Goal: Find specific page/section: Find specific page/section

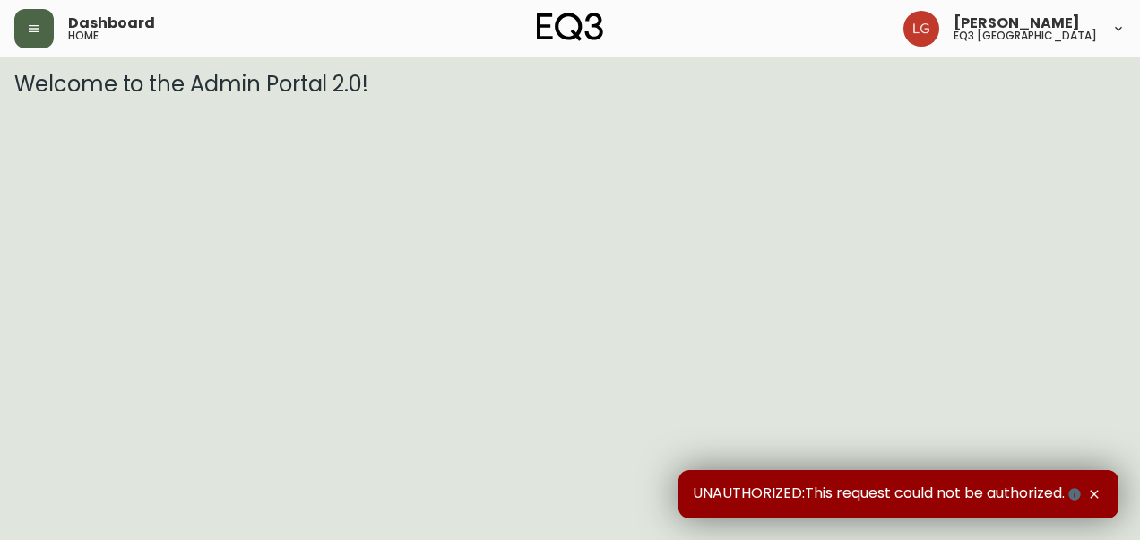
click at [30, 24] on icon "button" at bounding box center [34, 29] width 14 height 14
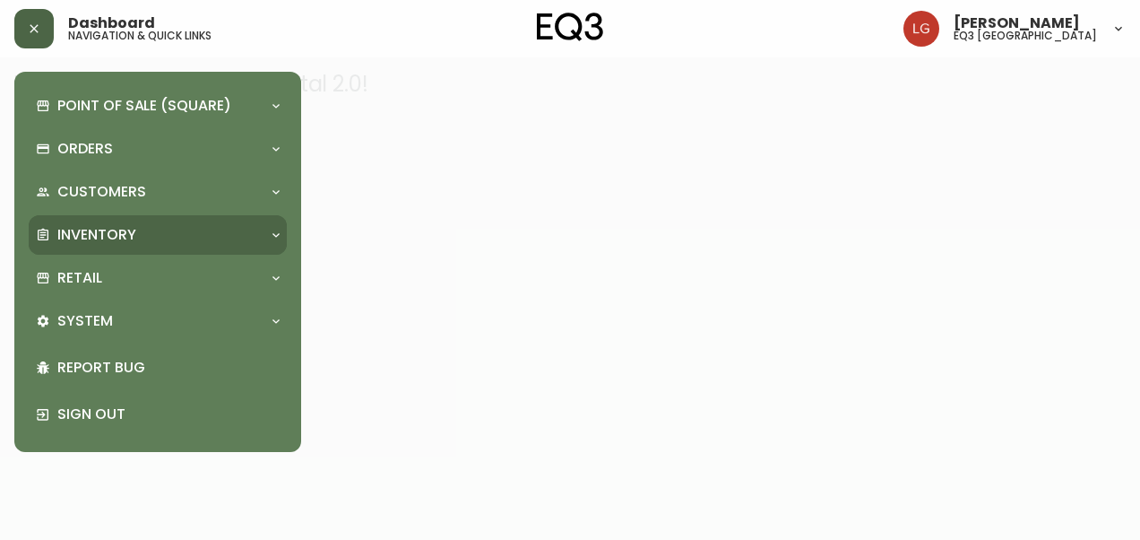
click at [107, 233] on p "Inventory" at bounding box center [96, 235] width 79 height 20
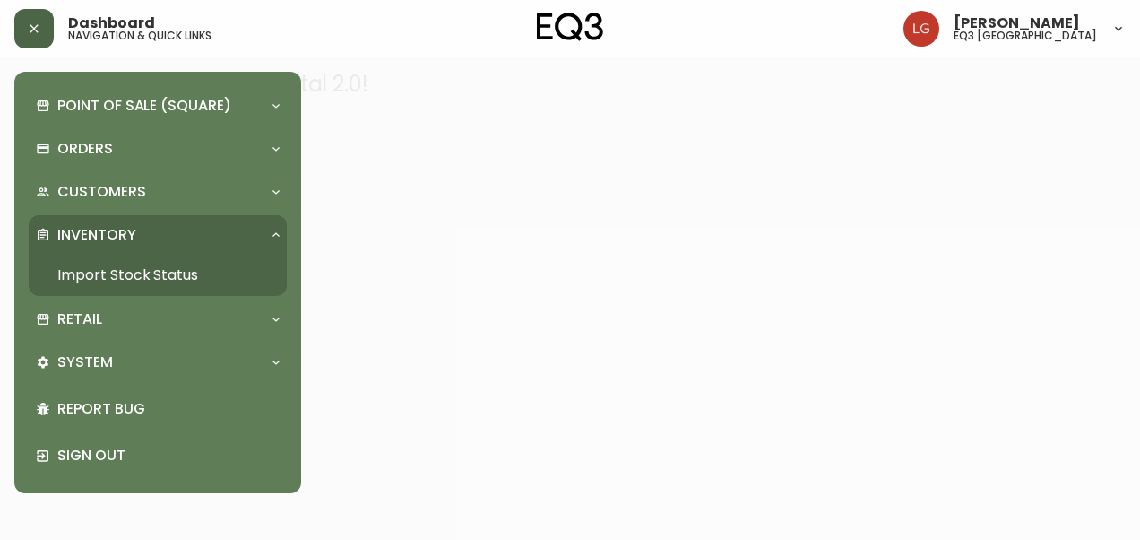
click at [115, 272] on link "Import Stock Status" at bounding box center [158, 275] width 258 height 41
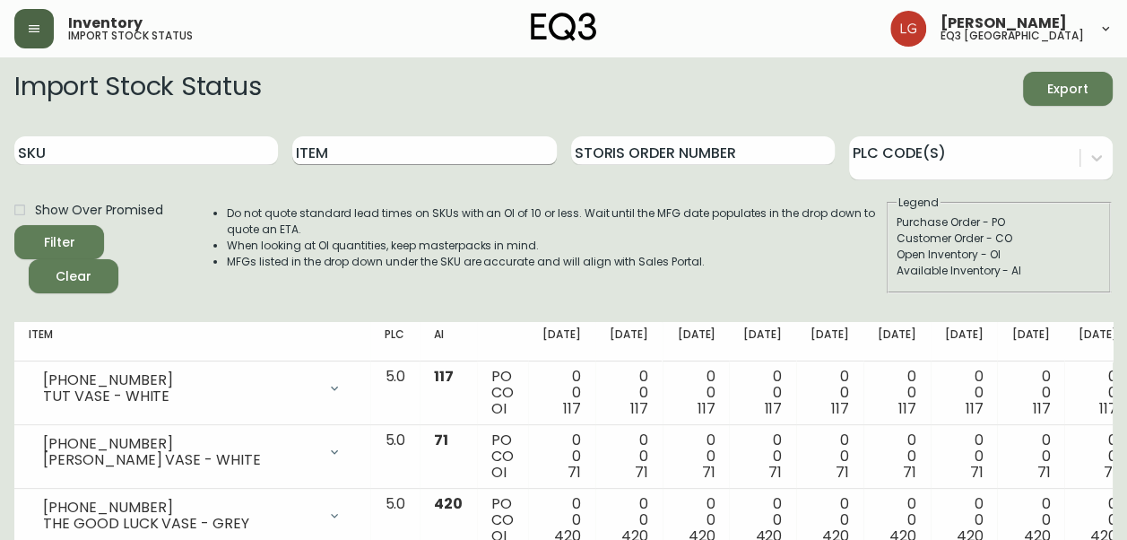
click at [410, 160] on input "Item" at bounding box center [423, 150] width 263 height 29
click at [14, 225] on button "Filter" at bounding box center [59, 242] width 90 height 34
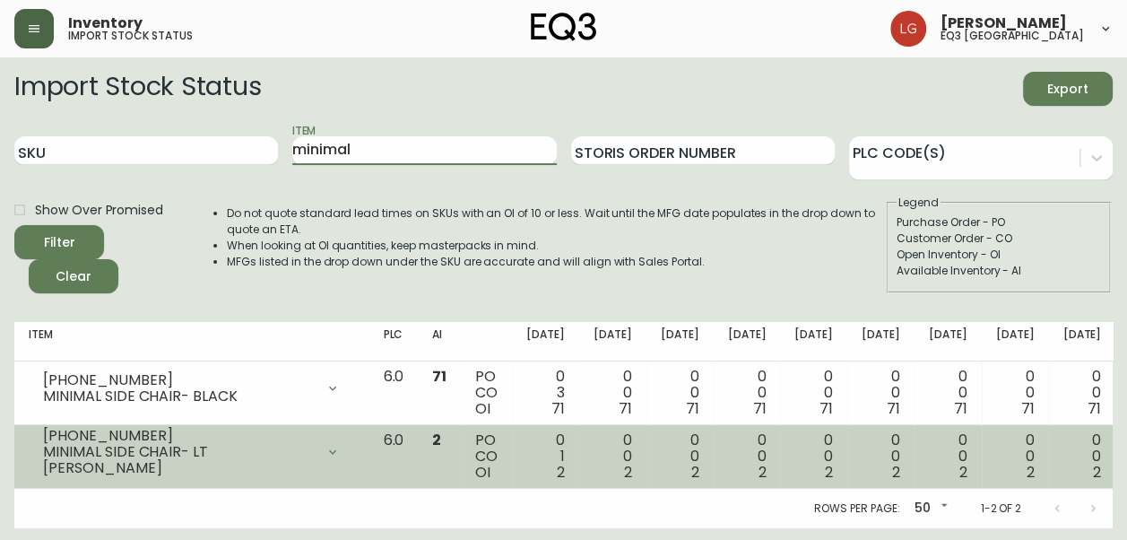
scroll to position [2, 0]
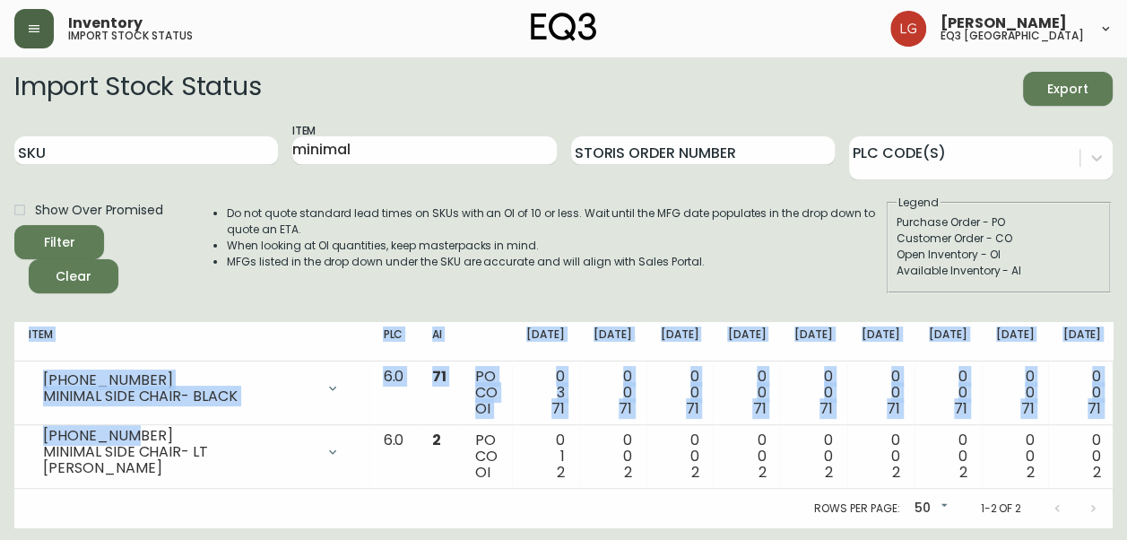
drag, startPoint x: 132, startPoint y: 439, endPoint x: 12, endPoint y: 448, distance: 120.4
click at [12, 448] on main "Import Stock Status Export SKU Item minimal Storis Order Number PLC Code(s) Sho…" at bounding box center [563, 292] width 1127 height 471
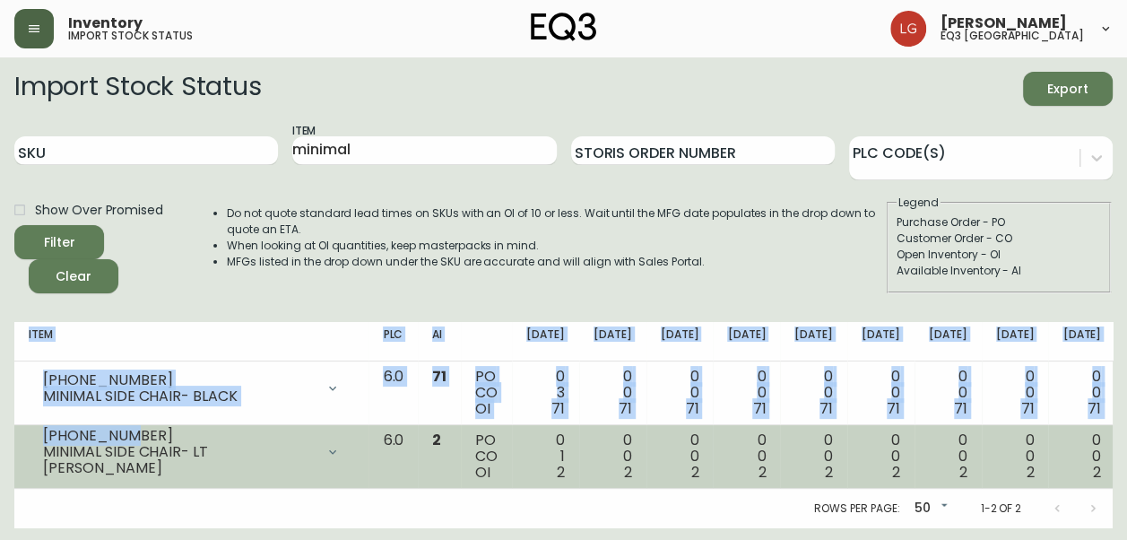
drag, startPoint x: 12, startPoint y: 448, endPoint x: 31, endPoint y: 444, distance: 20.2
click at [31, 444] on div "[PHONE_NUMBER] MINIMAL SIDE CHAIR- LT GREY" at bounding box center [191, 451] width 325 height 39
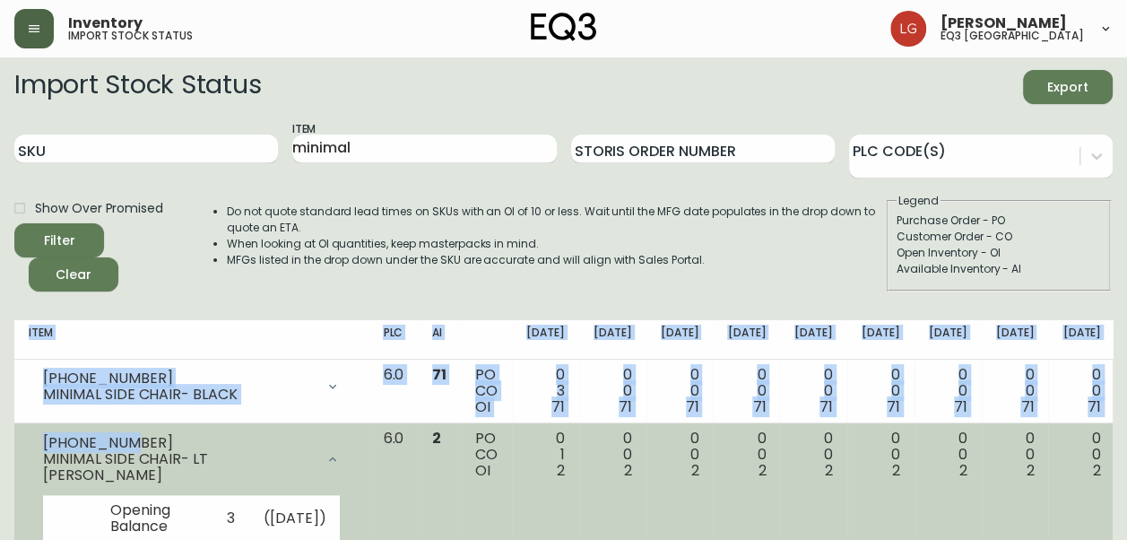
click at [86, 445] on div "[PHONE_NUMBER]" at bounding box center [179, 443] width 272 height 16
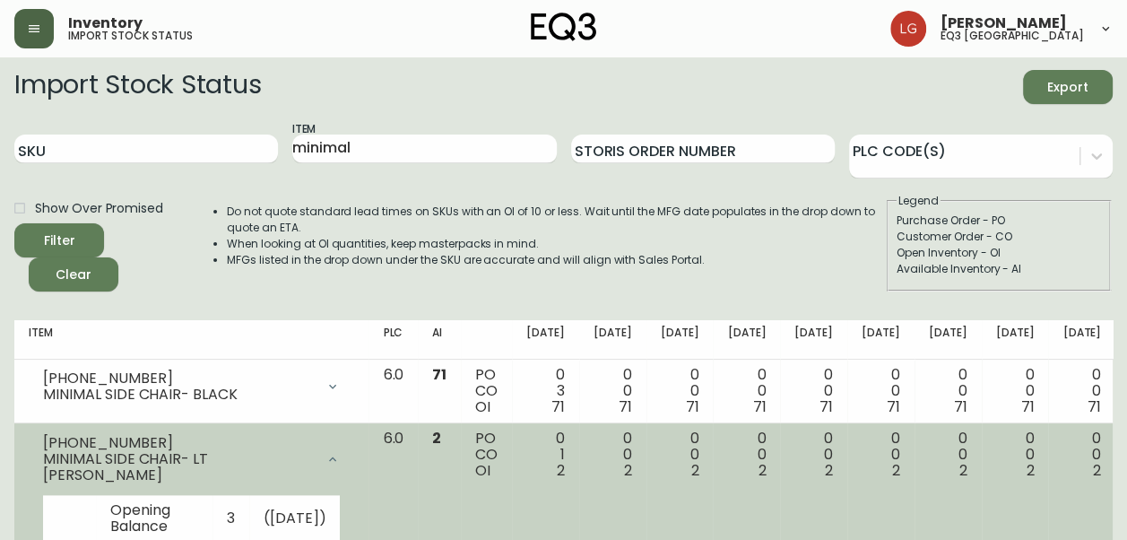
scroll to position [181, 0]
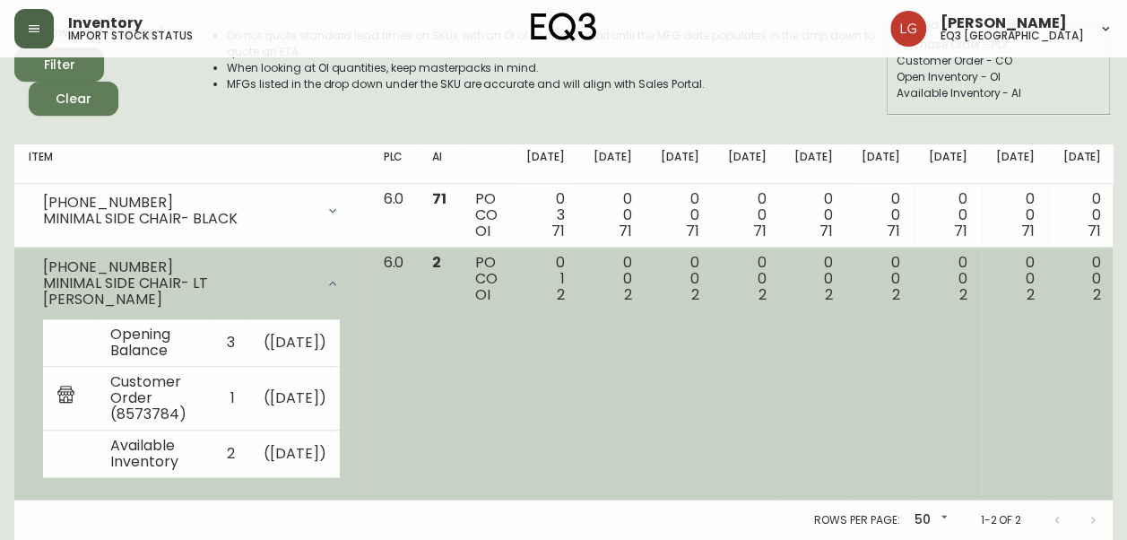
click at [165, 255] on div "[PHONE_NUMBER] MINIMAL SIDE CHAIR- LT GREY" at bounding box center [191, 283] width 325 height 57
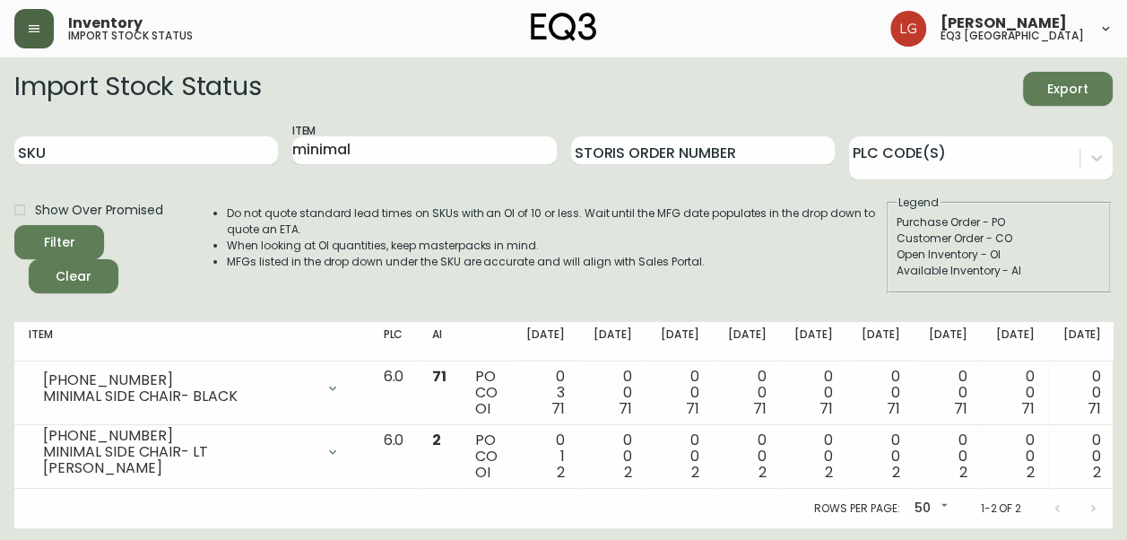
scroll to position [2, 0]
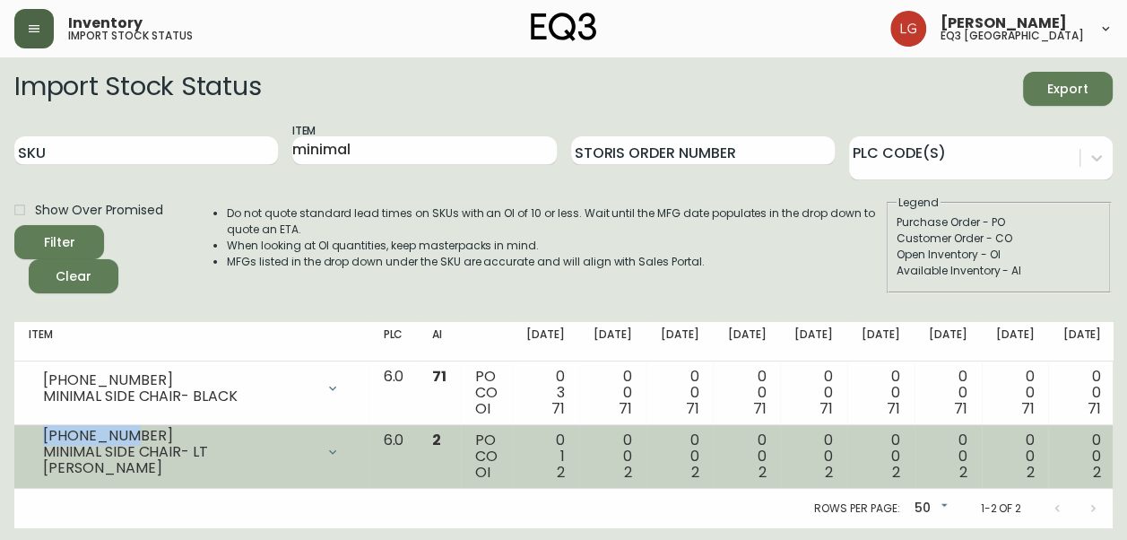
drag, startPoint x: 127, startPoint y: 436, endPoint x: 41, endPoint y: 442, distance: 86.3
click at [41, 442] on div "[PHONE_NUMBER] MINIMAL SIDE CHAIR- LT GREY" at bounding box center [191, 451] width 325 height 39
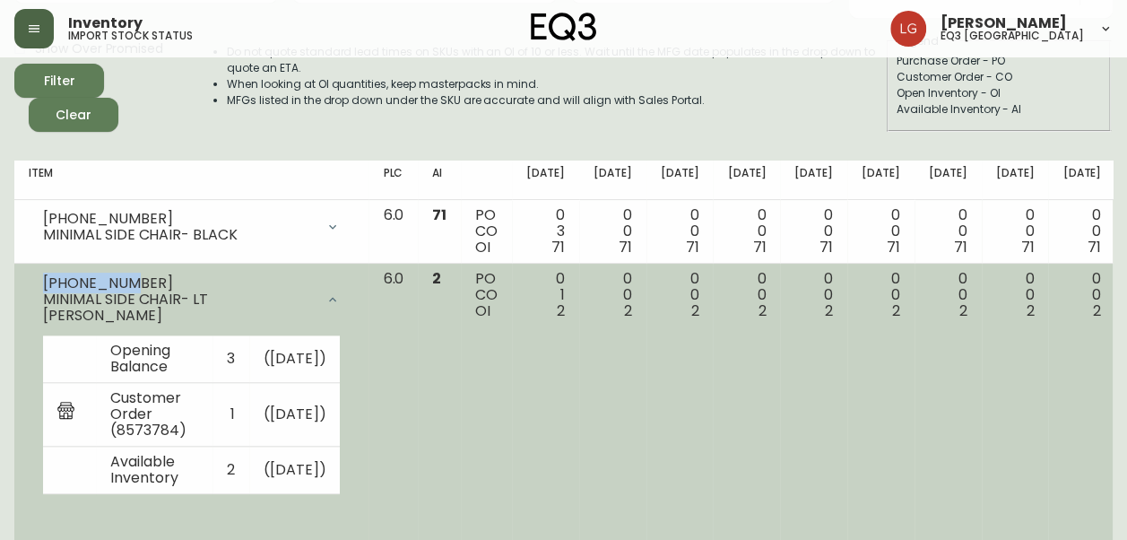
scroll to position [181, 0]
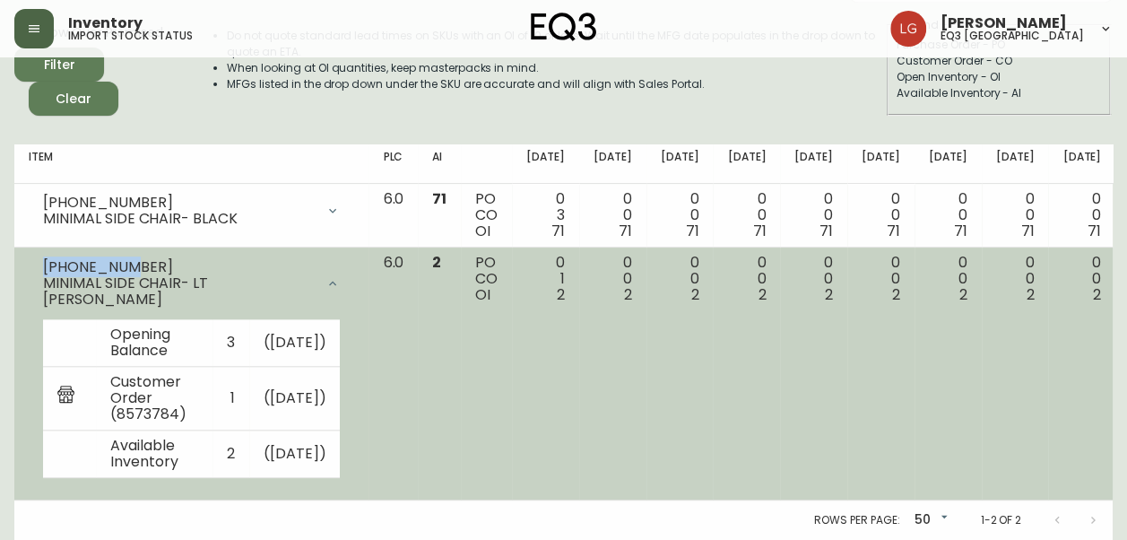
copy div "[PHONE_NUMBER]"
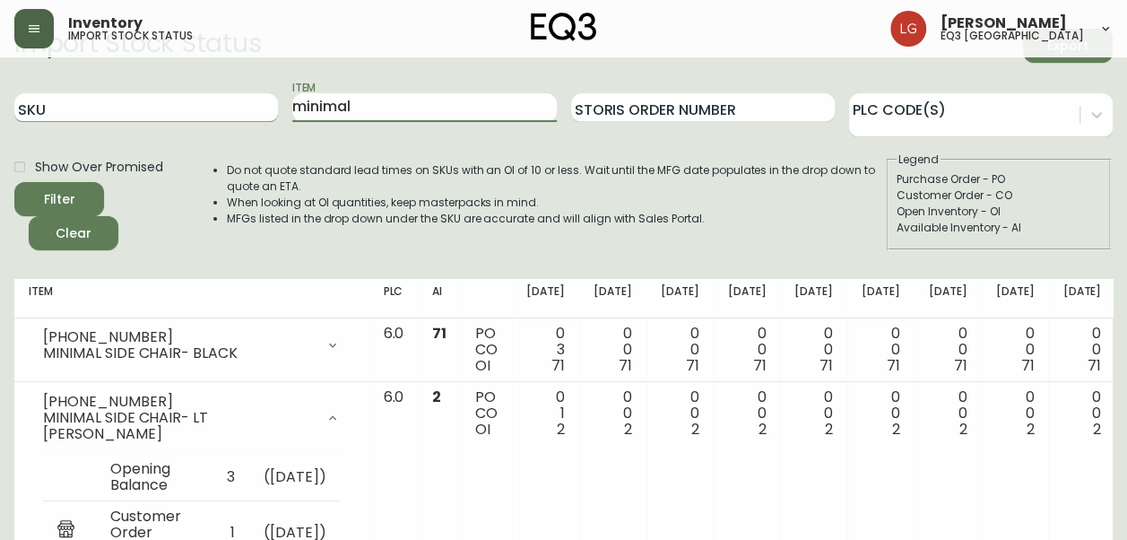
drag, startPoint x: 399, startPoint y: 102, endPoint x: 239, endPoint y: 117, distance: 160.2
click at [235, 115] on div "SKU Item minimal Storis Order Number PLC Code(s)" at bounding box center [563, 108] width 1098 height 58
type input "kacia"
click at [14, 182] on button "Filter" at bounding box center [59, 199] width 90 height 34
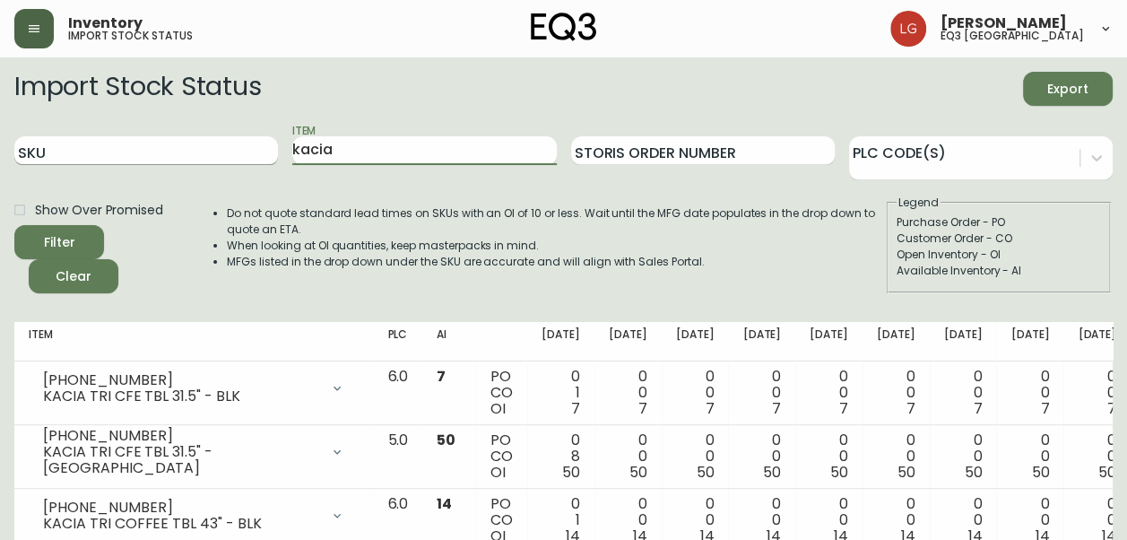
drag, startPoint x: 378, startPoint y: 147, endPoint x: 217, endPoint y: 160, distance: 161.8
click at [212, 157] on div "SKU Item kacia Storis Order Number PLC Code(s)" at bounding box center [563, 151] width 1098 height 58
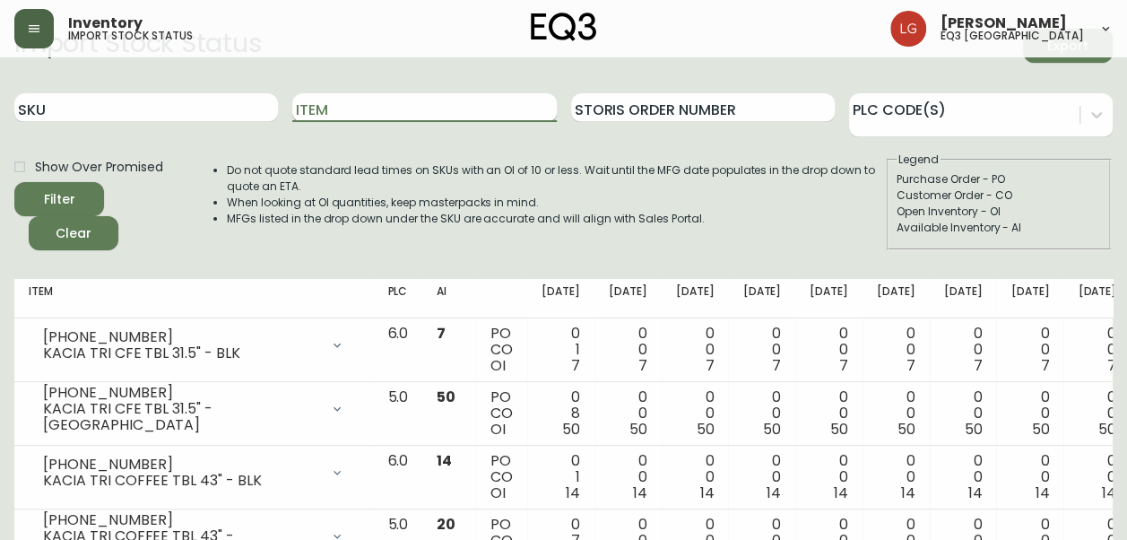
click at [349, 109] on input "Item" at bounding box center [423, 107] width 263 height 29
type input "minimal"
click at [14, 182] on button "Filter" at bounding box center [59, 199] width 90 height 34
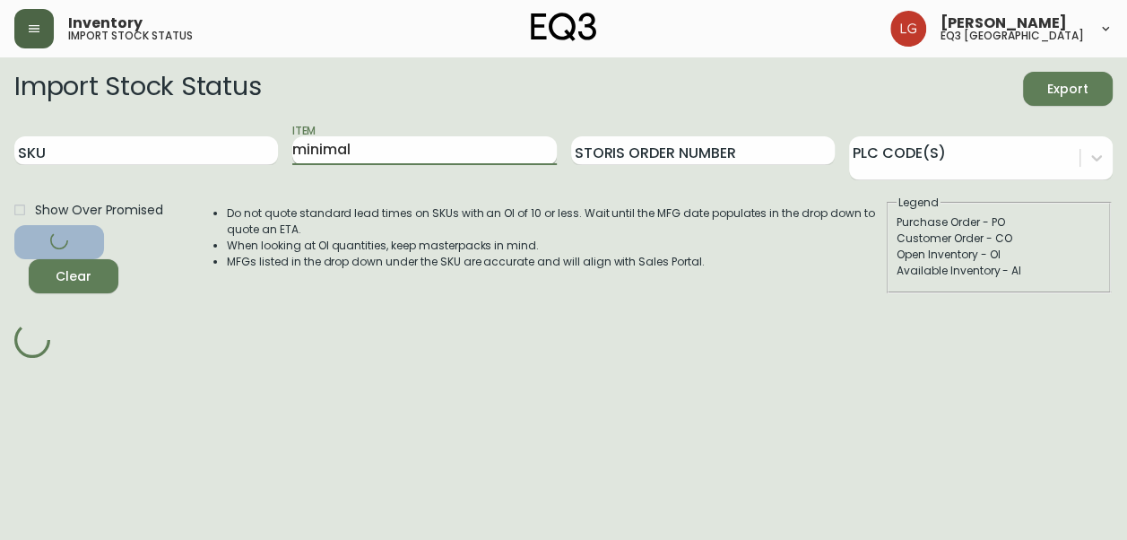
scroll to position [0, 0]
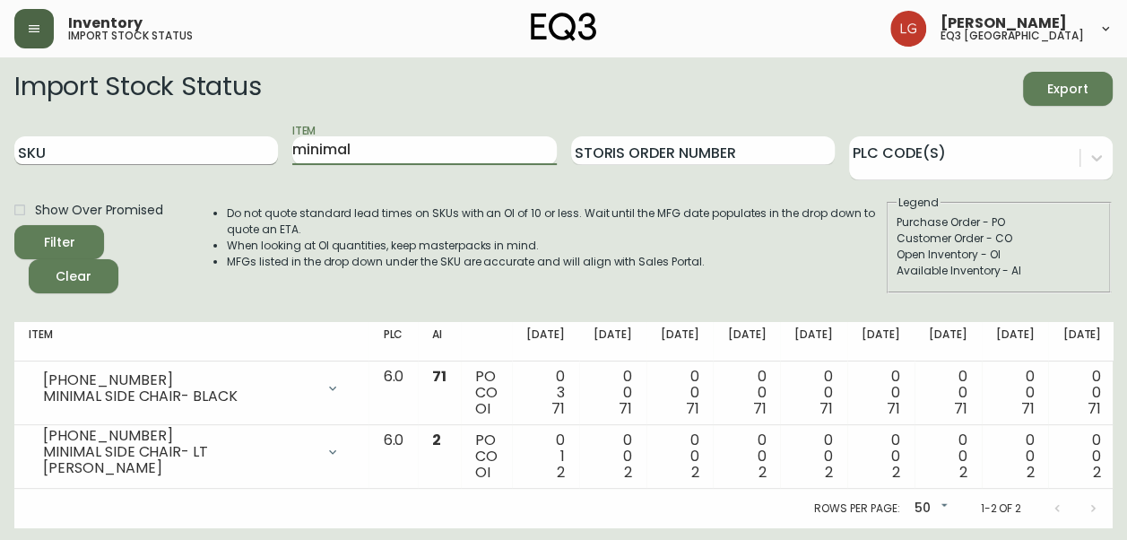
drag, startPoint x: 376, startPoint y: 147, endPoint x: 182, endPoint y: 163, distance: 195.1
click at [182, 163] on div "SKU Item minimal Storis Order Number PLC Code(s)" at bounding box center [563, 151] width 1098 height 58
click at [181, 161] on input "SKU" at bounding box center [145, 150] width 263 height 29
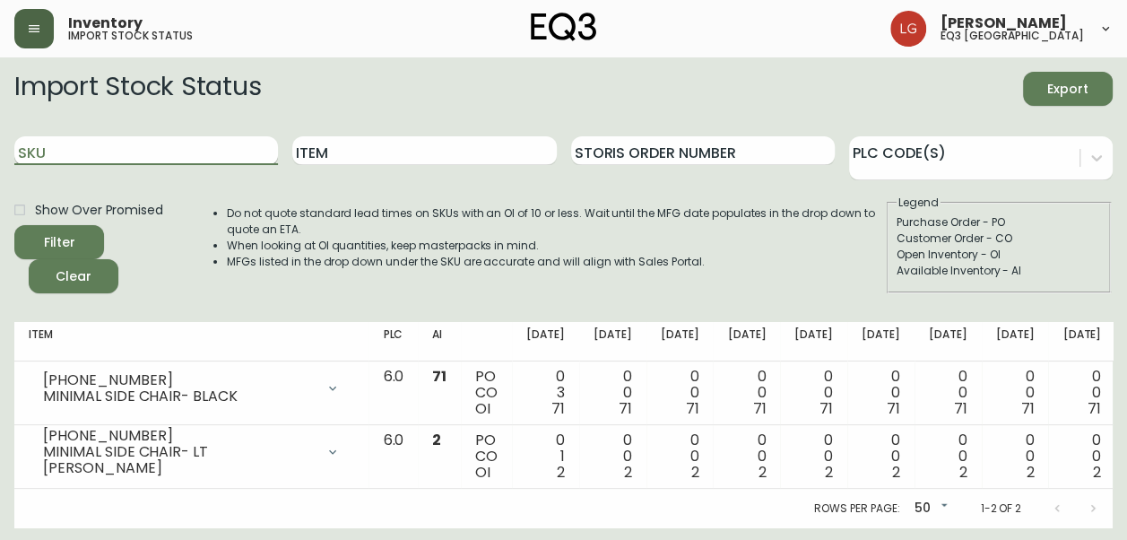
paste input "[PHONE_NUMBER]"
type input "[PHONE_NUMBER]"
click at [14, 225] on button "Filter" at bounding box center [59, 242] width 90 height 34
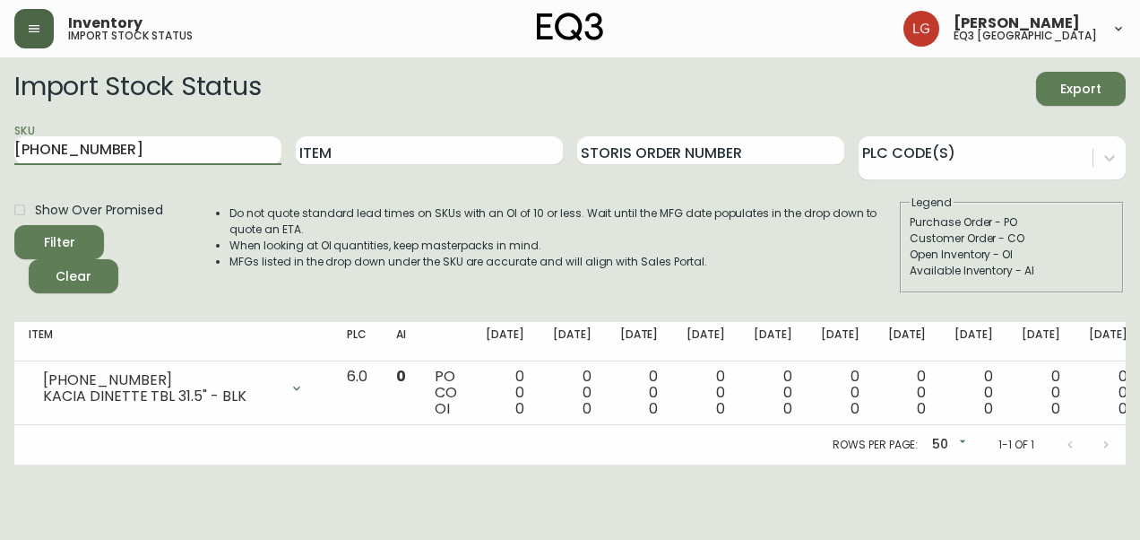
drag, startPoint x: 112, startPoint y: 145, endPoint x: 0, endPoint y: 155, distance: 112.5
click at [0, 154] on html "Inventory import stock status [PERSON_NAME] eq3 [GEOGRAPHIC_DATA] Import Stock …" at bounding box center [570, 232] width 1140 height 464
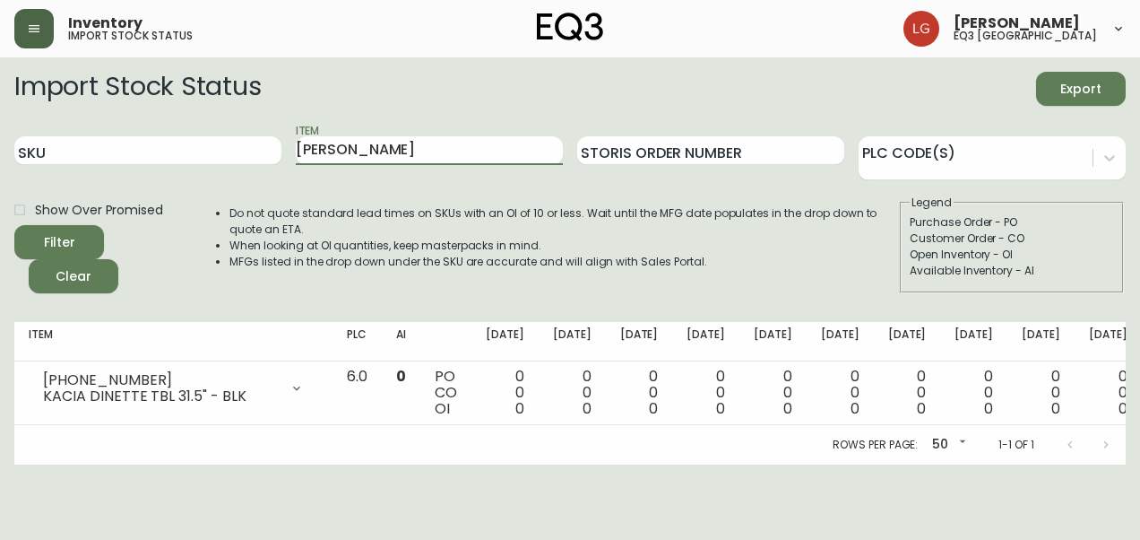
type input "[PERSON_NAME]"
click at [14, 225] on button "Filter" at bounding box center [59, 242] width 90 height 34
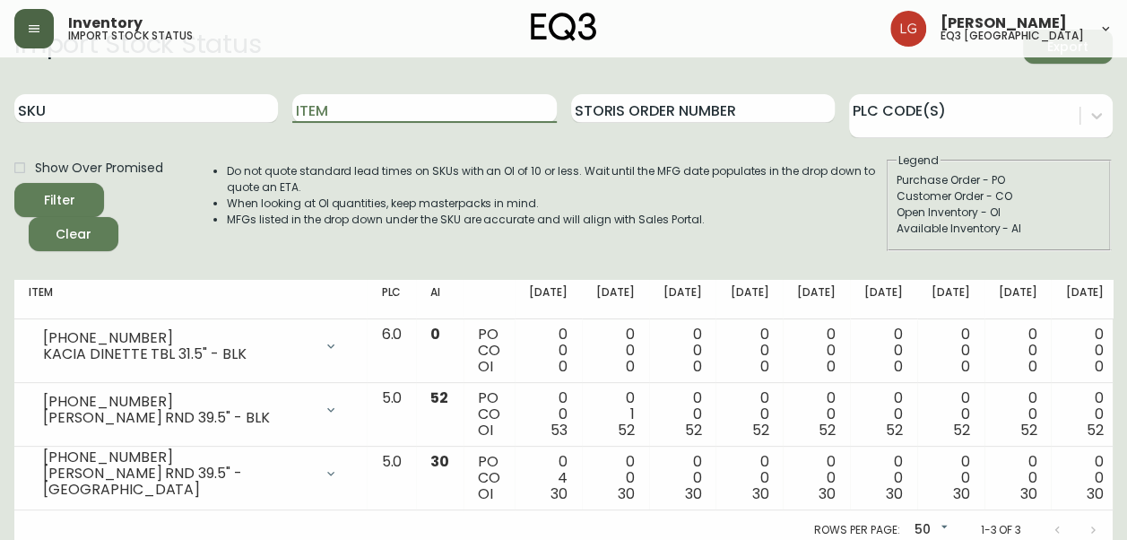
scroll to position [65, 0]
